Goal: Task Accomplishment & Management: Complete application form

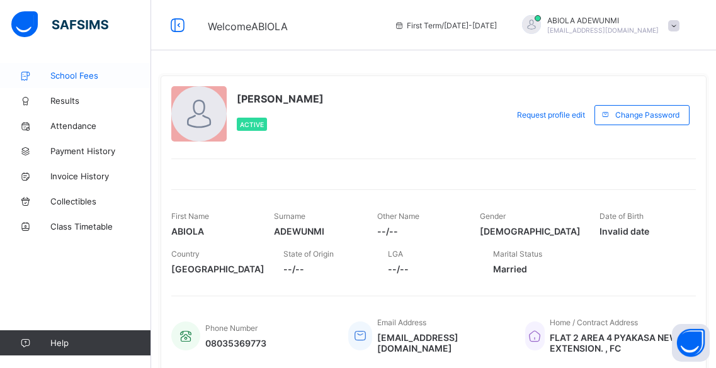
click at [77, 75] on span "School Fees" at bounding box center [100, 76] width 101 height 10
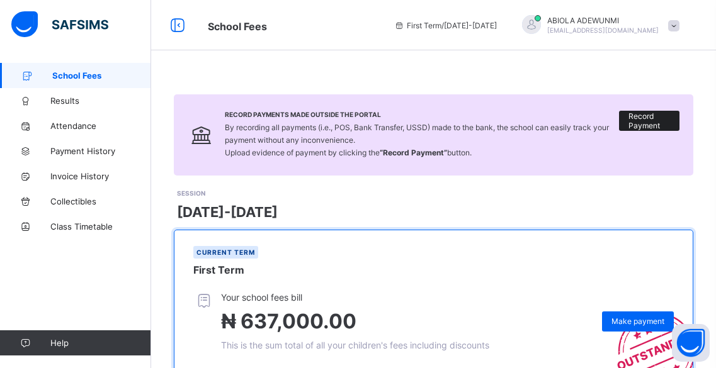
click at [660, 119] on span "Record Payment" at bounding box center [650, 120] width 42 height 19
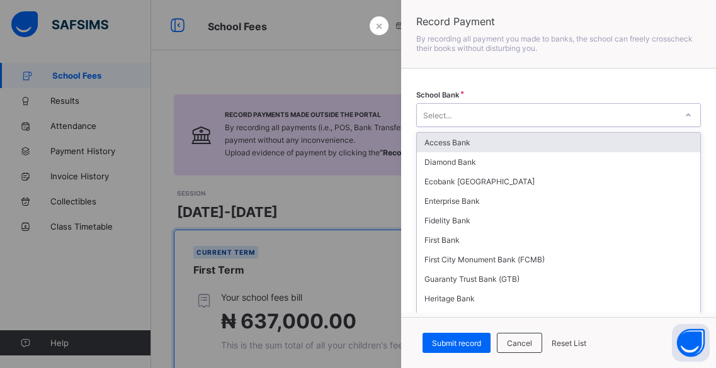
click at [457, 117] on div "Select..." at bounding box center [547, 115] width 260 height 18
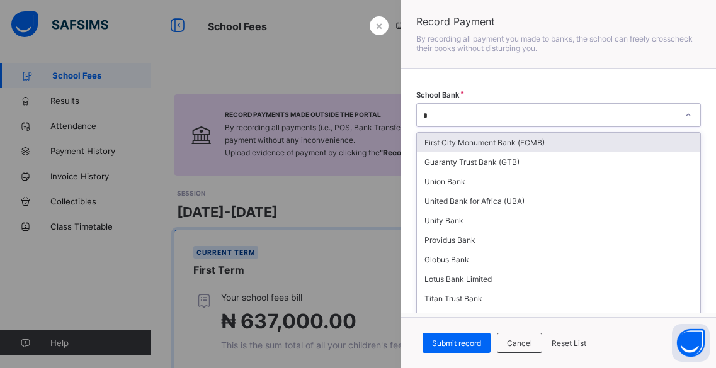
type input "**"
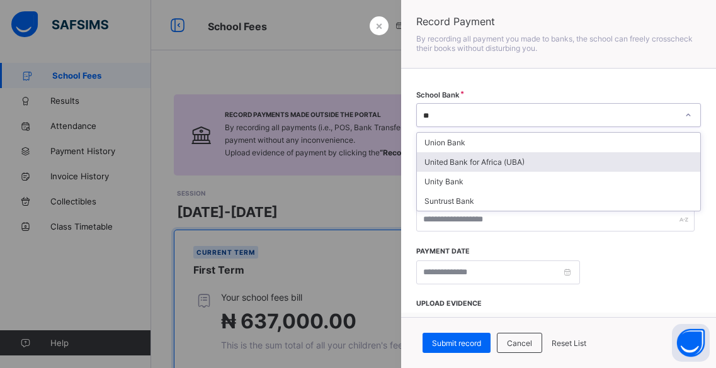
click at [482, 157] on div "United Bank for Africa (UBA)" at bounding box center [558, 162] width 283 height 20
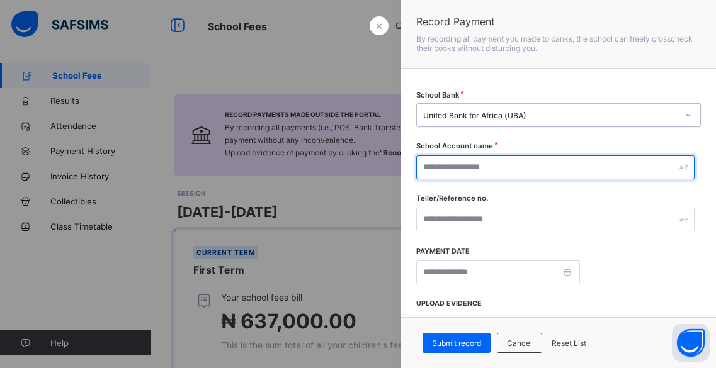
click at [464, 167] on input "text" at bounding box center [555, 168] width 278 height 24
type input "**********"
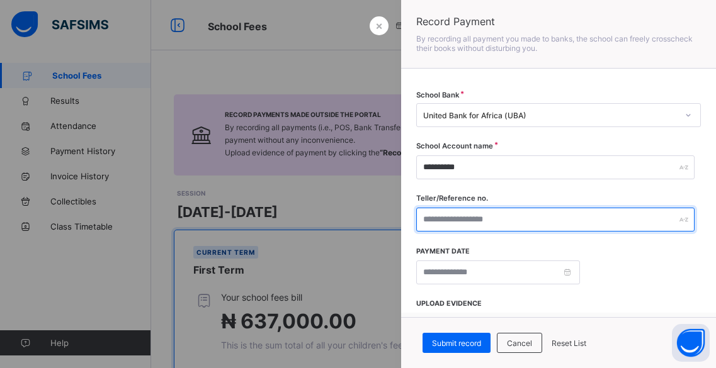
click at [452, 222] on input "text" at bounding box center [555, 220] width 278 height 24
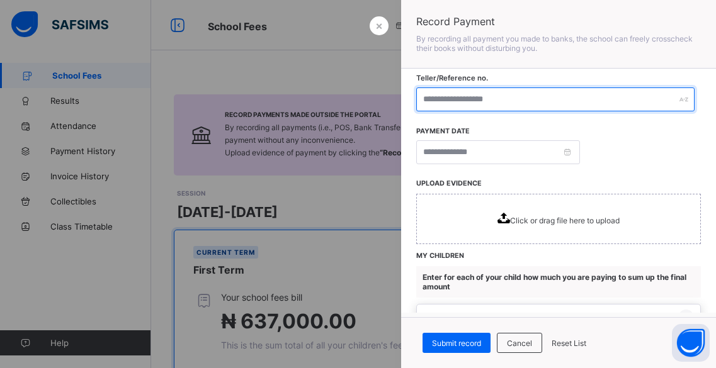
scroll to position [123, 0]
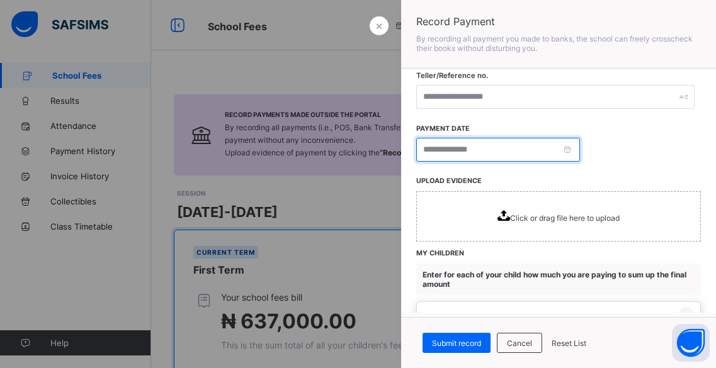
click at [501, 147] on input at bounding box center [498, 150] width 164 height 24
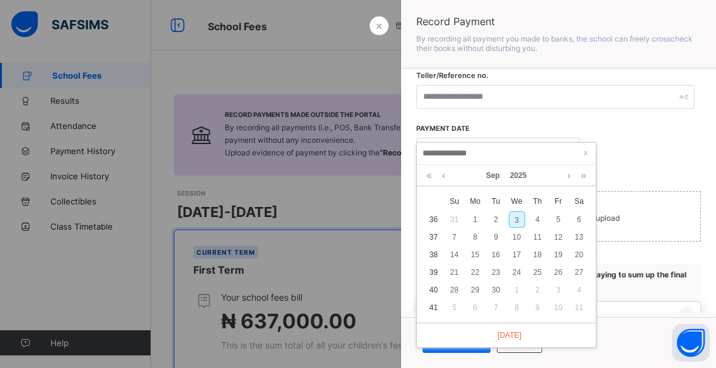
click at [515, 222] on div "3" at bounding box center [517, 220] width 16 height 16
type input "**********"
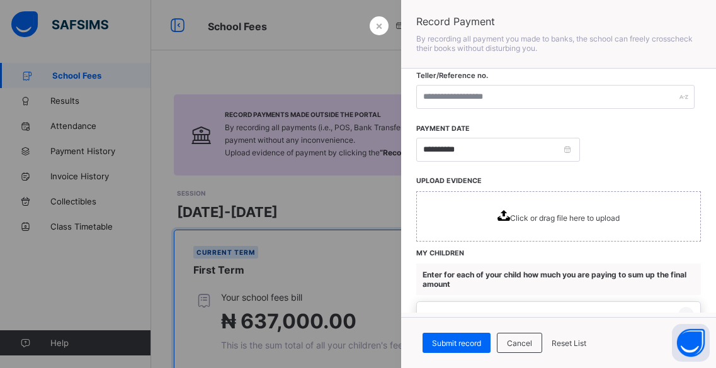
click at [498, 214] on icon at bounding box center [504, 215] width 13 height 11
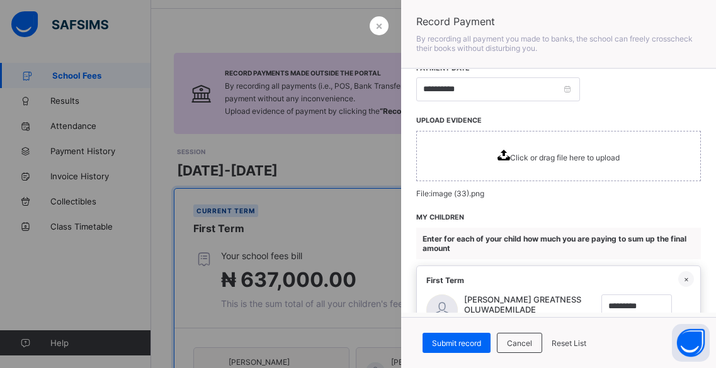
scroll to position [185, 0]
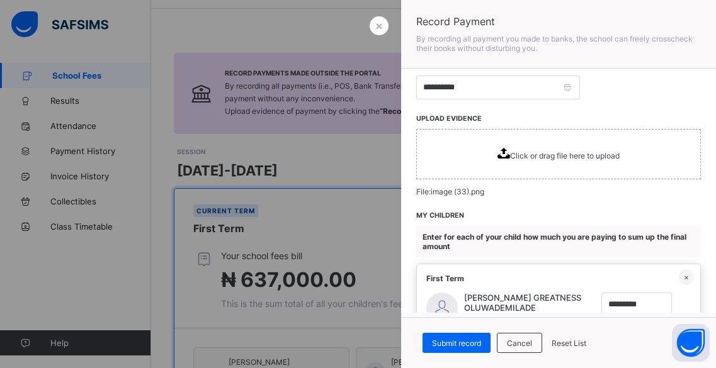
click at [496, 161] on div "Click or drag file here to upload" at bounding box center [558, 154] width 285 height 50
click at [663, 216] on div "**********" at bounding box center [558, 191] width 315 height 244
click at [498, 155] on icon at bounding box center [504, 153] width 13 height 11
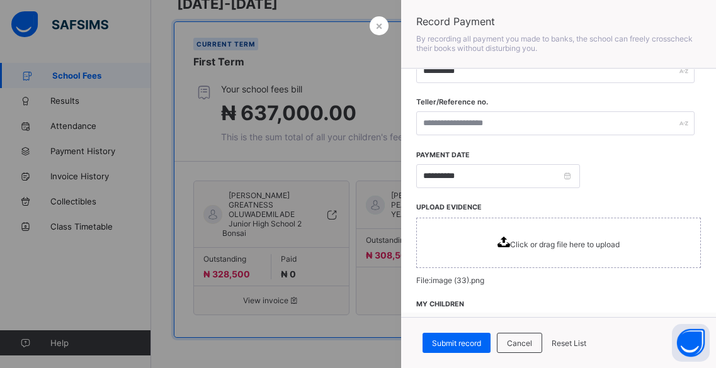
scroll to position [98, 0]
click at [648, 258] on div "Click or drag file here to upload" at bounding box center [558, 241] width 285 height 50
click at [505, 236] on div "Click or drag file here to upload" at bounding box center [559, 241] width 122 height 13
click at [510, 239] on span "Click or drag file here to upload" at bounding box center [565, 242] width 110 height 9
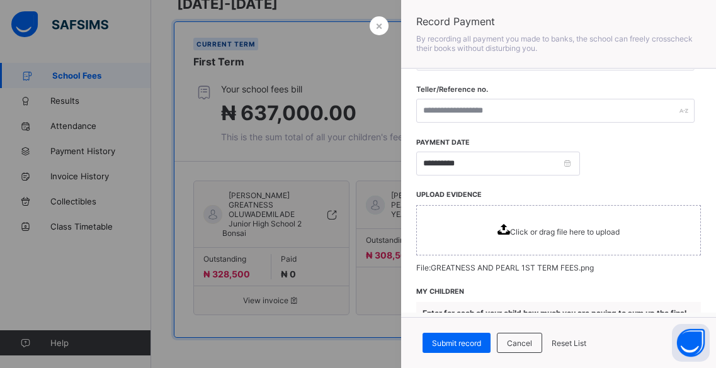
scroll to position [110, 0]
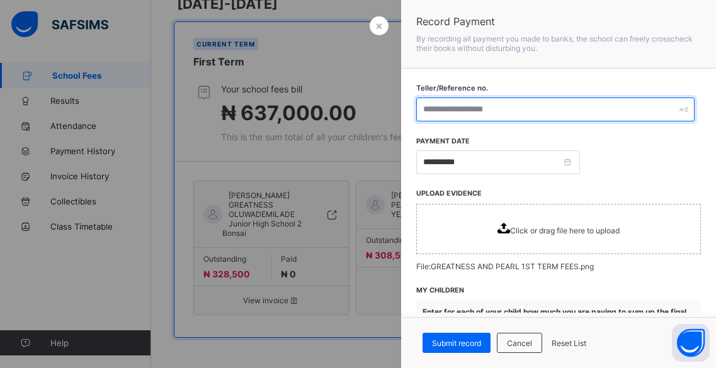
click at [506, 106] on input "text" at bounding box center [555, 110] width 278 height 24
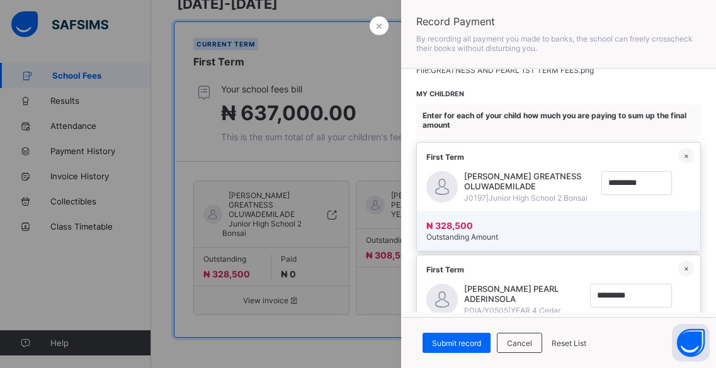
scroll to position [333, 0]
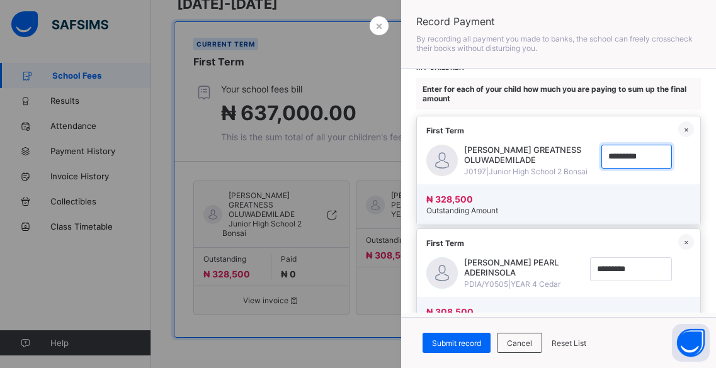
click at [619, 158] on input "currency" at bounding box center [637, 157] width 71 height 24
click at [627, 157] on input "currency" at bounding box center [637, 157] width 71 height 24
click at [634, 151] on input "currency" at bounding box center [637, 157] width 71 height 24
type input "*********"
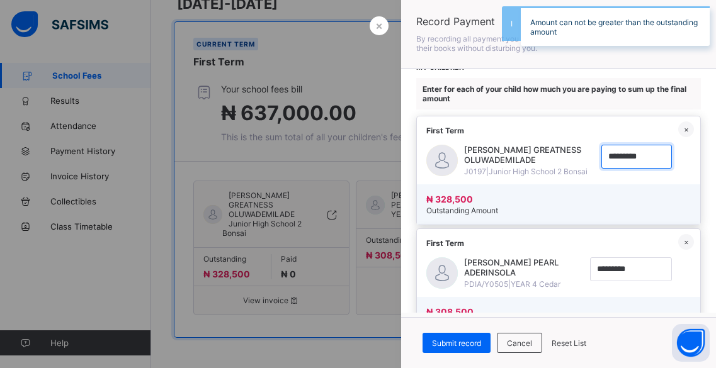
drag, startPoint x: 646, startPoint y: 159, endPoint x: 595, endPoint y: 157, distance: 50.4
click at [602, 157] on input "currency" at bounding box center [637, 157] width 71 height 24
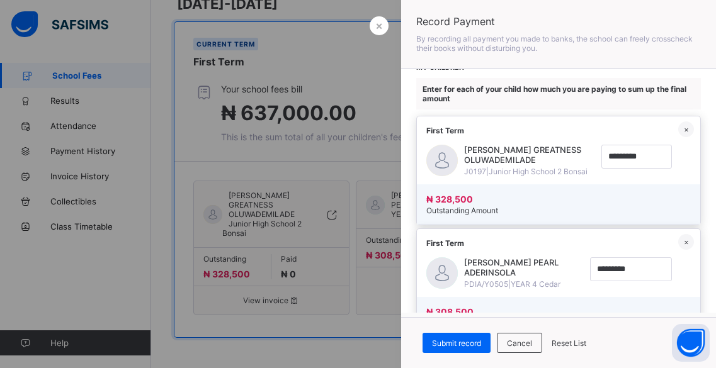
click at [648, 212] on div "₦ 328,500 Outstanding Amount" at bounding box center [558, 205] width 283 height 40
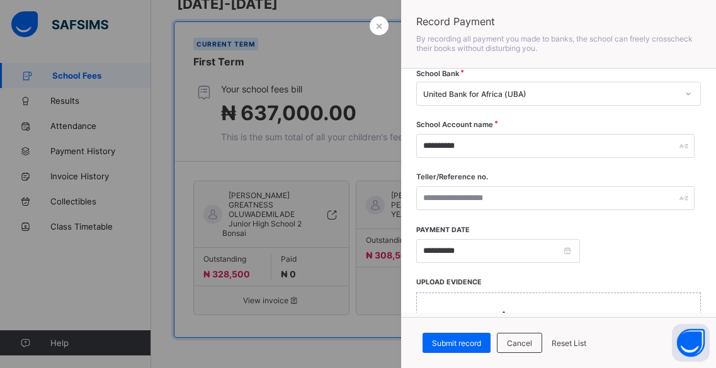
scroll to position [21, 0]
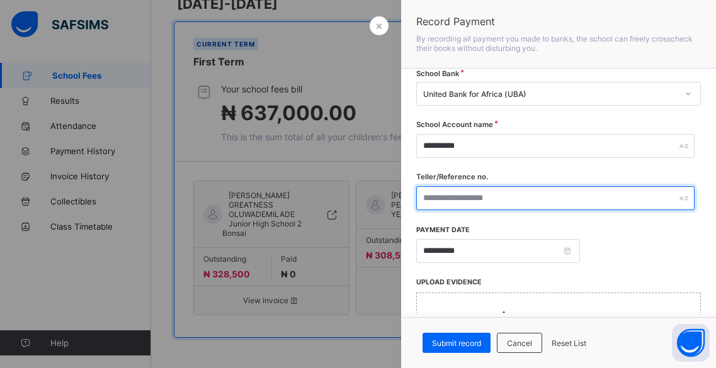
click at [493, 198] on input "text" at bounding box center [555, 198] width 278 height 24
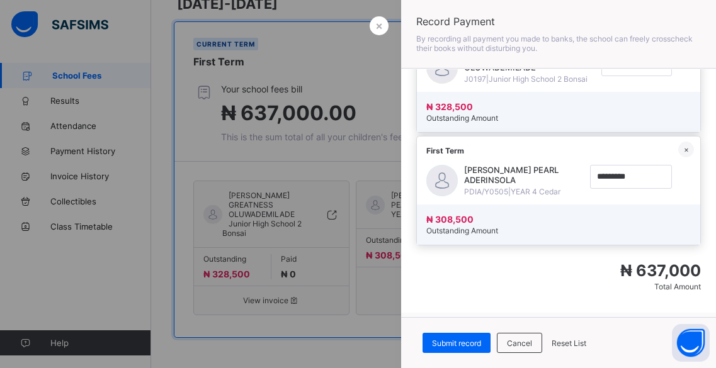
scroll to position [440, 0]
type input "**********"
click at [455, 342] on span "Submit record" at bounding box center [456, 343] width 49 height 9
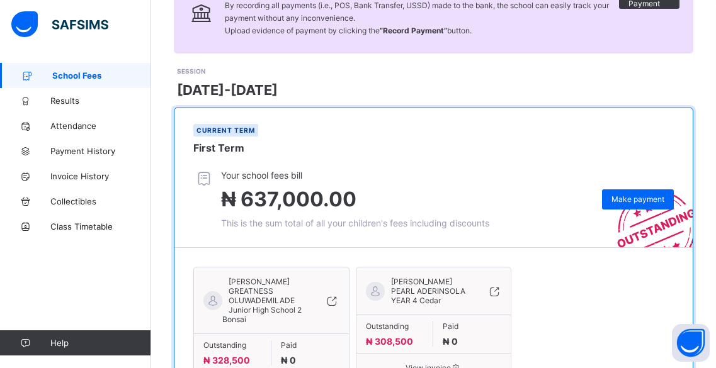
scroll to position [0, 0]
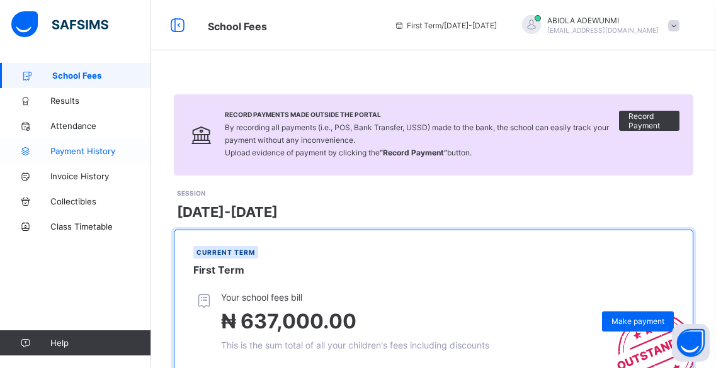
click at [98, 149] on span "Payment History" at bounding box center [100, 151] width 101 height 10
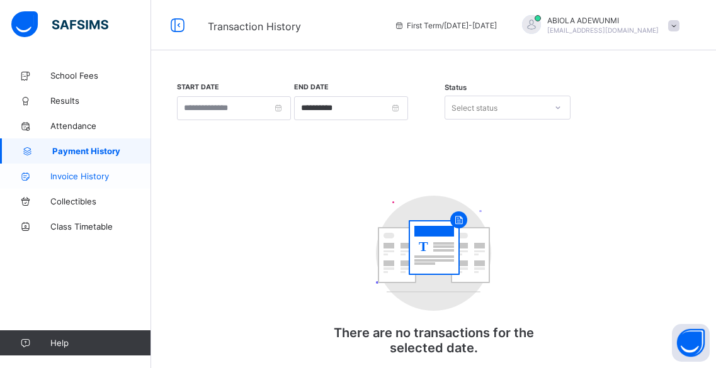
click at [91, 173] on span "Invoice History" at bounding box center [100, 176] width 101 height 10
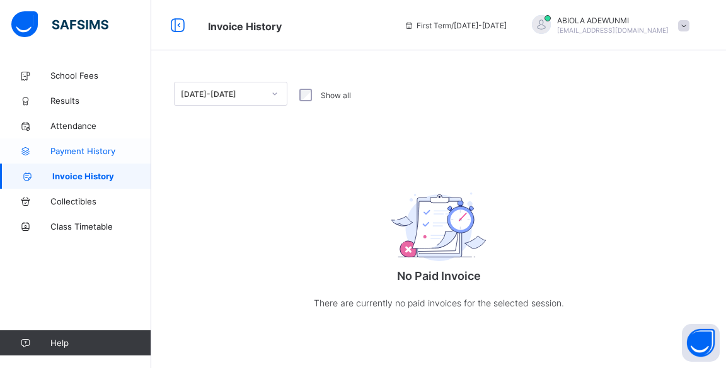
click at [84, 149] on span "Payment History" at bounding box center [100, 151] width 101 height 10
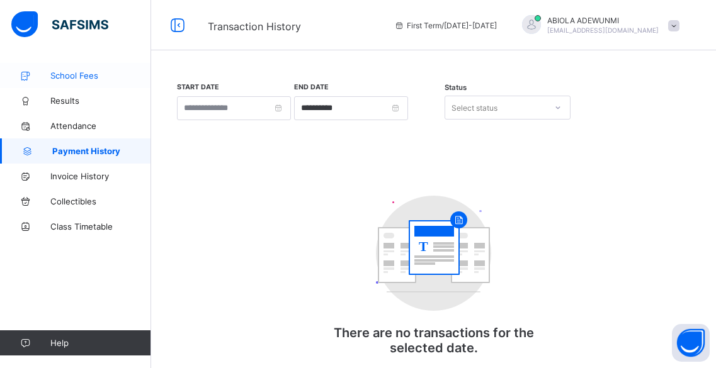
click at [72, 77] on span "School Fees" at bounding box center [100, 76] width 101 height 10
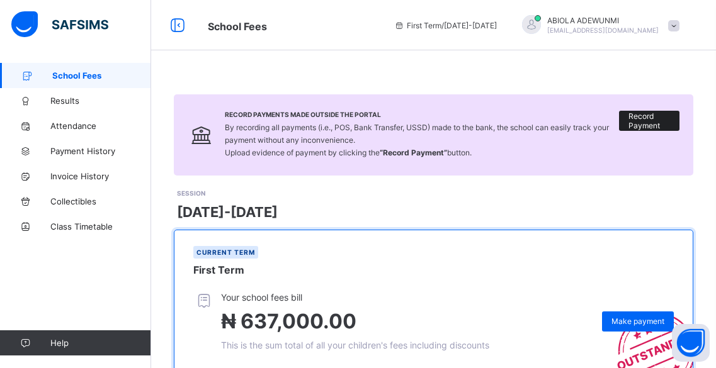
click at [646, 127] on span "Record Payment" at bounding box center [650, 120] width 42 height 19
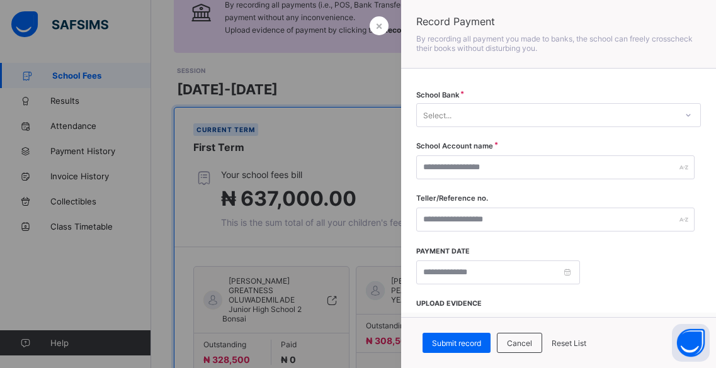
scroll to position [208, 0]
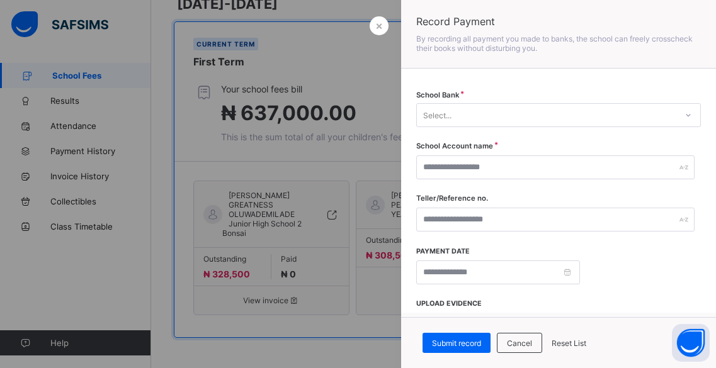
click at [378, 89] on div at bounding box center [358, 184] width 716 height 368
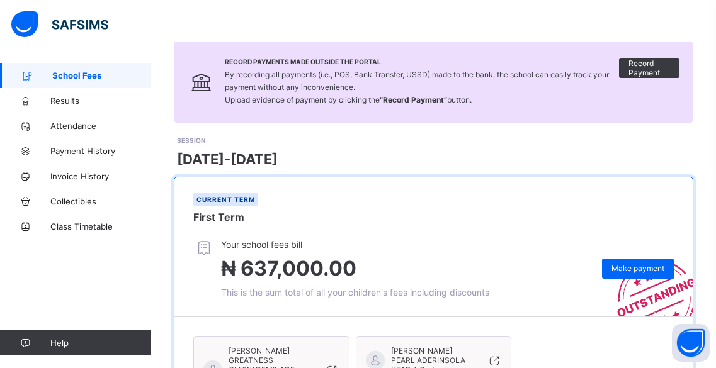
scroll to position [0, 0]
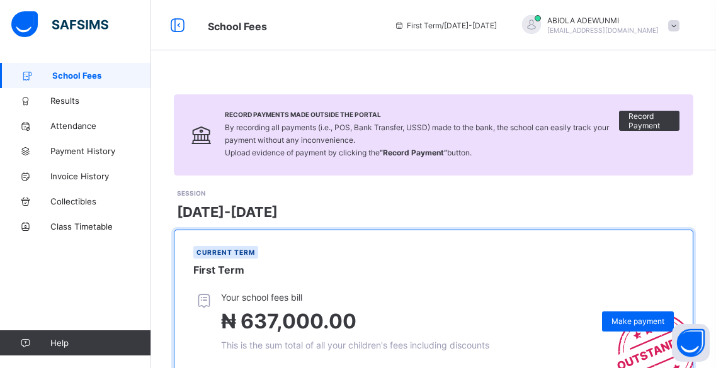
click at [84, 70] on link "School Fees" at bounding box center [75, 75] width 151 height 25
click at [75, 128] on span "Attendance" at bounding box center [100, 126] width 101 height 10
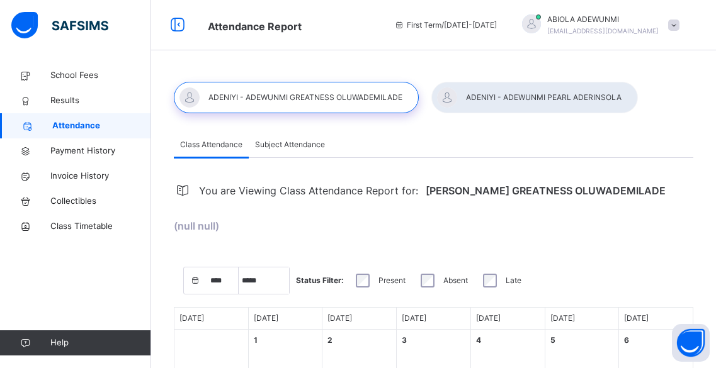
select select "****"
select select "*"
click at [79, 72] on span "School Fees" at bounding box center [100, 75] width 101 height 13
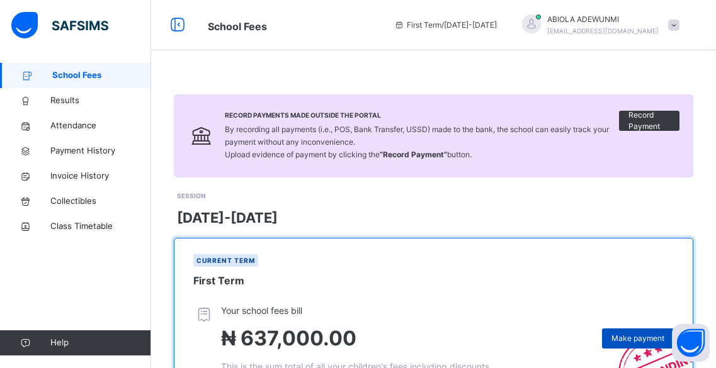
click at [636, 341] on span "Make payment" at bounding box center [638, 338] width 53 height 11
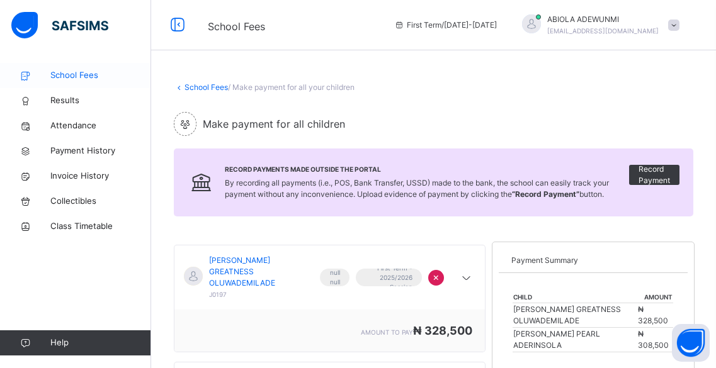
click at [72, 71] on span "School Fees" at bounding box center [100, 75] width 101 height 13
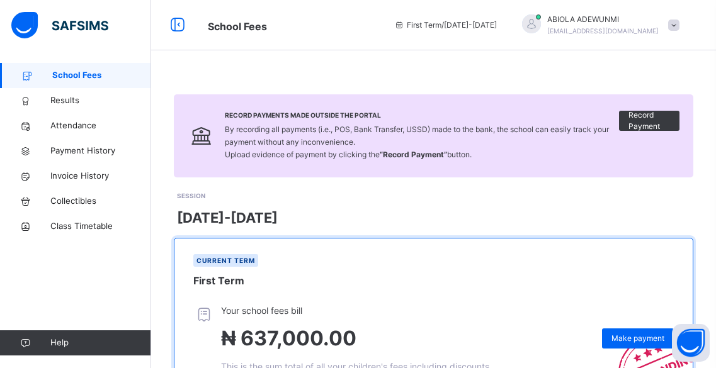
click at [674, 31] on div "[PERSON_NAME] [EMAIL_ADDRESS][DOMAIN_NAME]" at bounding box center [598, 25] width 176 height 23
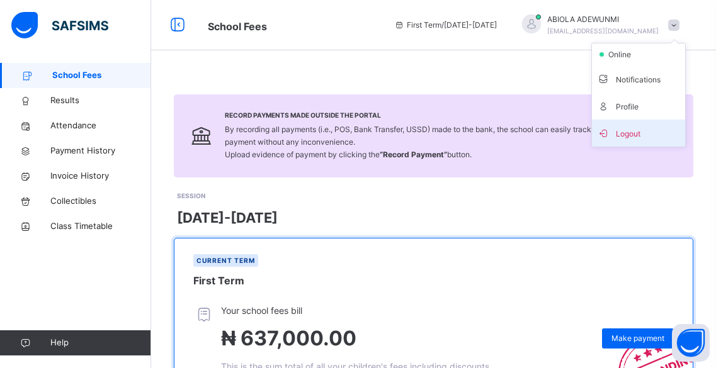
click at [638, 132] on span "Logout" at bounding box center [638, 133] width 83 height 17
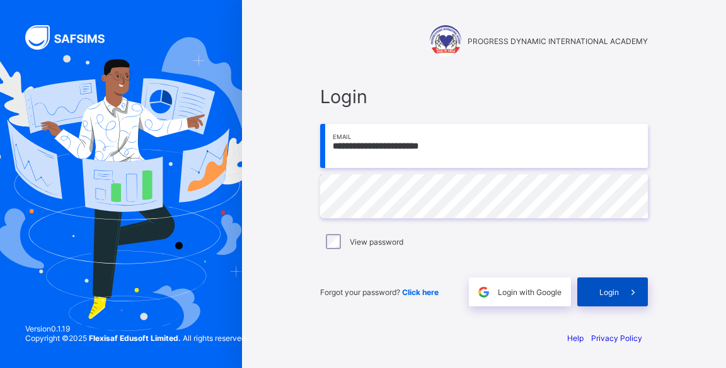
click at [602, 295] on span "Login" at bounding box center [609, 292] width 20 height 9
click at [615, 281] on div "Login" at bounding box center [612, 292] width 71 height 29
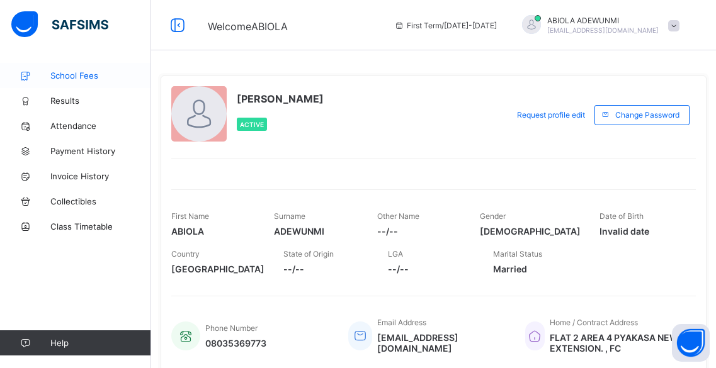
click at [84, 77] on span "School Fees" at bounding box center [100, 76] width 101 height 10
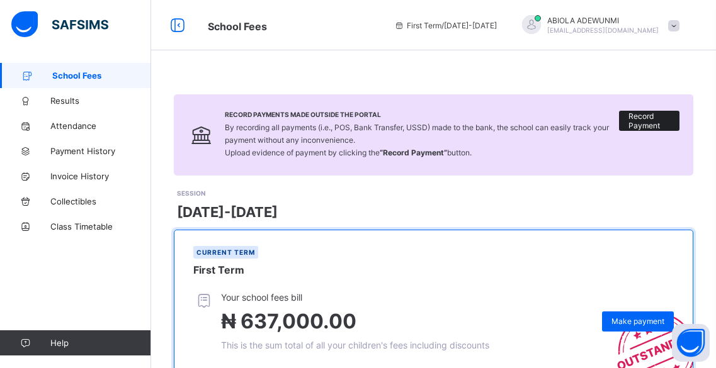
click at [658, 117] on span "Record Payment" at bounding box center [650, 120] width 42 height 19
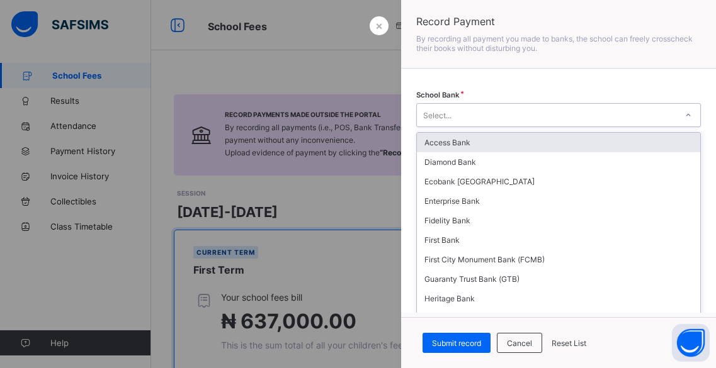
click at [482, 118] on div "Select..." at bounding box center [547, 115] width 260 height 18
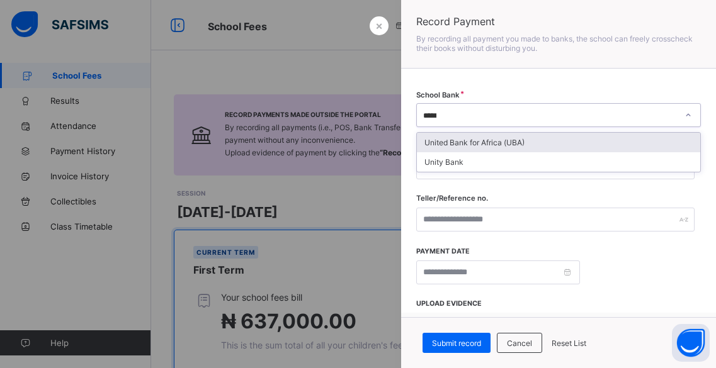
type input "******"
click at [478, 140] on div "United Bank for Africa (UBA)" at bounding box center [558, 143] width 283 height 20
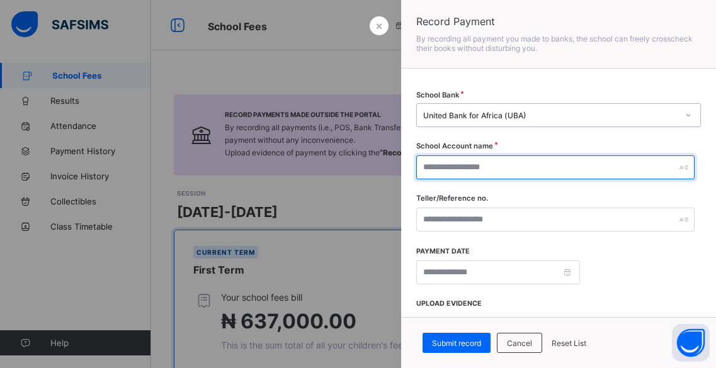
click at [460, 173] on input "text" at bounding box center [555, 168] width 278 height 24
type input "**********"
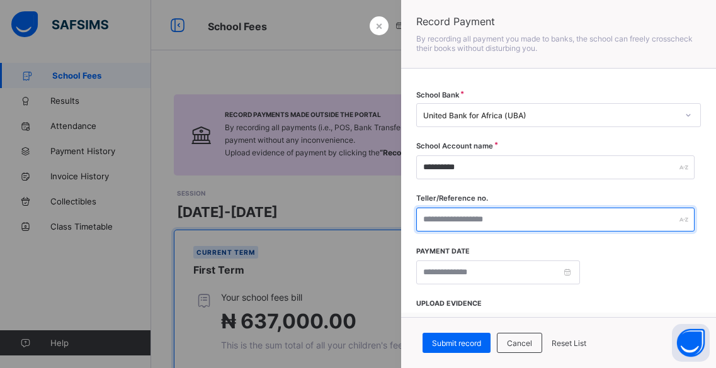
click at [479, 220] on input "text" at bounding box center [555, 220] width 278 height 24
type input "**********"
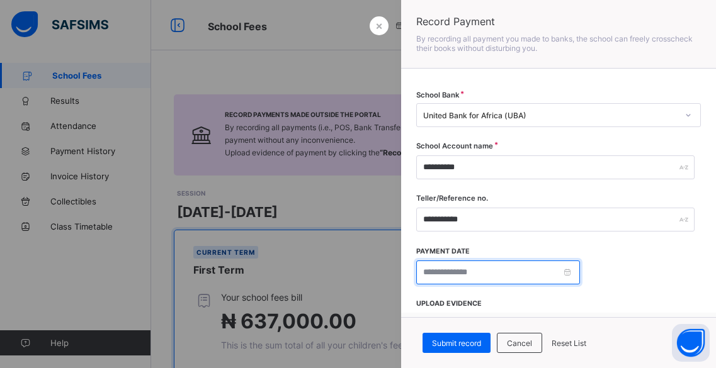
click at [479, 270] on input at bounding box center [498, 273] width 164 height 24
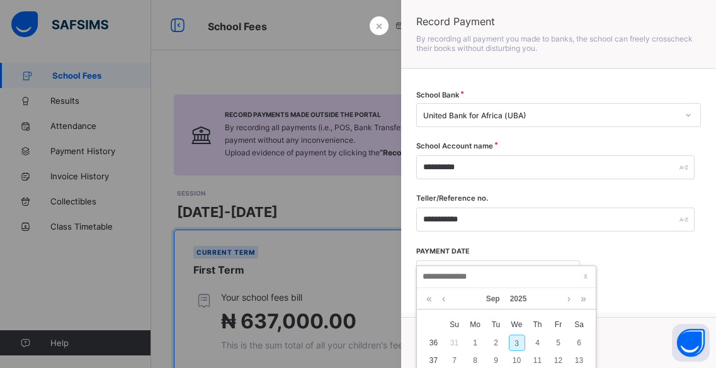
click at [518, 344] on div "3" at bounding box center [517, 343] width 16 height 16
type input "**********"
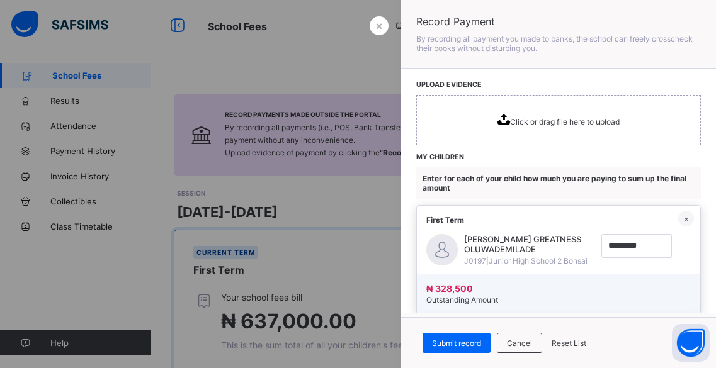
scroll to position [220, 0]
click at [498, 117] on icon at bounding box center [504, 118] width 13 height 11
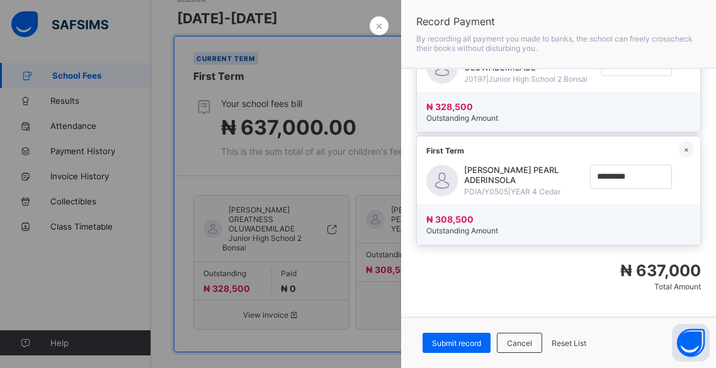
scroll to position [208, 0]
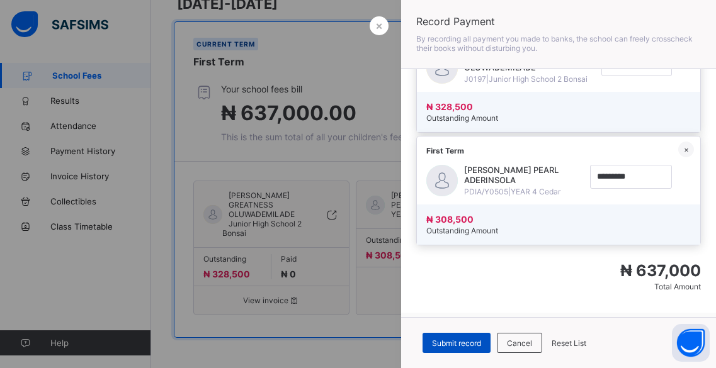
click at [470, 337] on div "Submit record" at bounding box center [457, 343] width 68 height 20
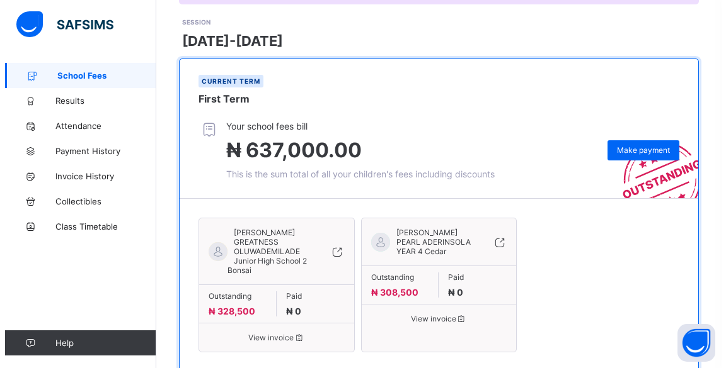
scroll to position [0, 0]
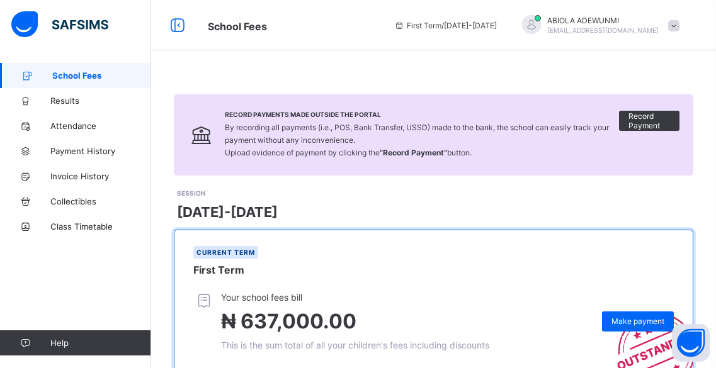
click at [678, 24] on span at bounding box center [673, 25] width 11 height 11
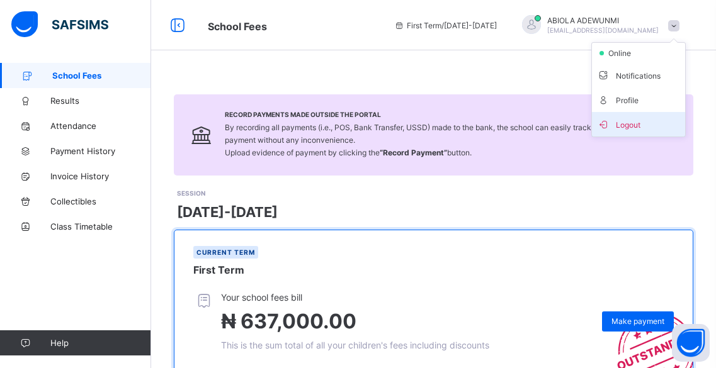
click at [632, 118] on span "Logout" at bounding box center [638, 124] width 83 height 14
